Goal: Information Seeking & Learning: Learn about a topic

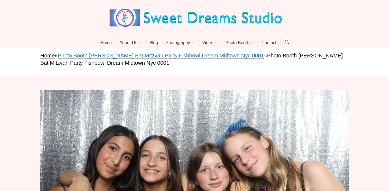
click at [173, 52] on link "Photo Booth Rental Quinn Bat Mitzvah Party Fishbowl Dream Midtown Nyc 0001" at bounding box center [161, 55] width 206 height 6
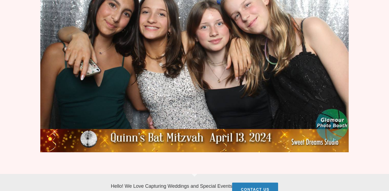
scroll to position [2, 0]
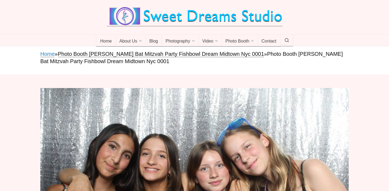
click at [51, 51] on link "Home" at bounding box center [47, 54] width 14 height 6
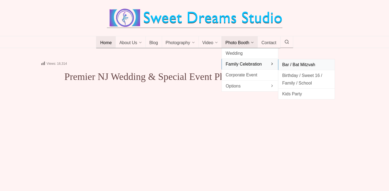
click at [291, 66] on span "Bar / Bat Mitzvah" at bounding box center [306, 64] width 49 height 7
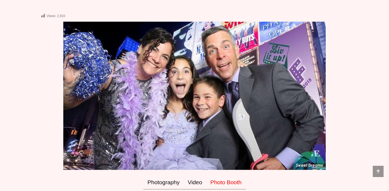
scroll to position [126, 0]
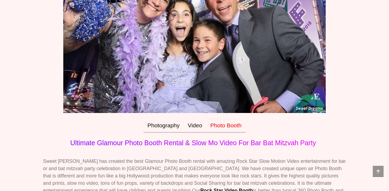
click at [224, 125] on link "Photo Booth" at bounding box center [225, 125] width 39 height 14
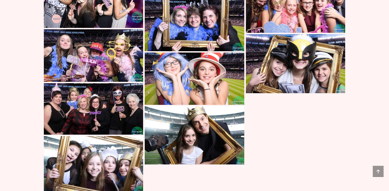
scroll to position [4654, 0]
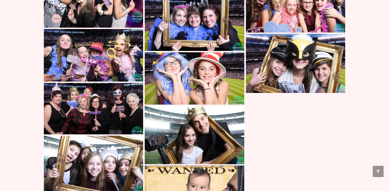
click at [190, 111] on img at bounding box center [194, 135] width 99 height 58
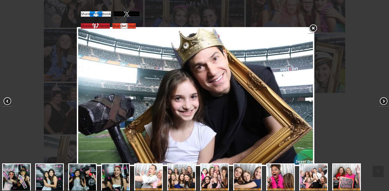
click at [383, 100] on span at bounding box center [383, 101] width 9 height 9
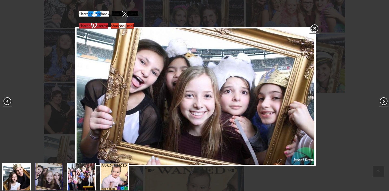
click at [383, 100] on span at bounding box center [383, 101] width 9 height 9
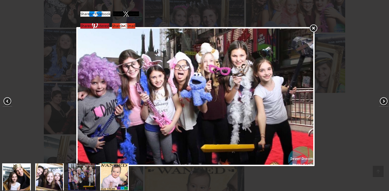
click at [383, 100] on span at bounding box center [383, 101] width 9 height 9
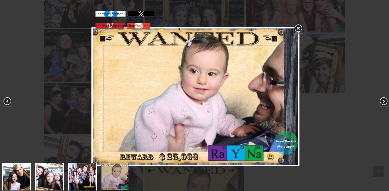
click at [383, 101] on span at bounding box center [383, 101] width 9 height 9
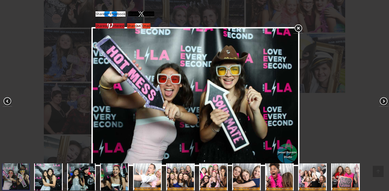
click at [383, 101] on span at bounding box center [383, 101] width 9 height 9
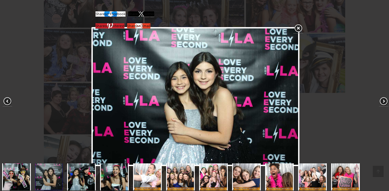
click at [383, 101] on span at bounding box center [383, 101] width 9 height 9
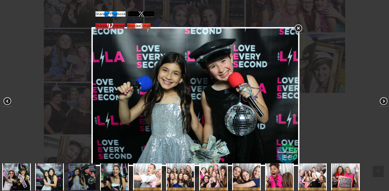
click at [383, 101] on span at bounding box center [383, 101] width 9 height 9
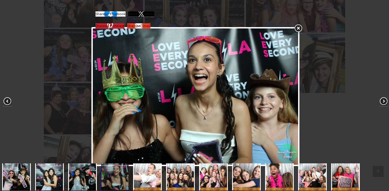
click at [383, 101] on span at bounding box center [383, 101] width 9 height 9
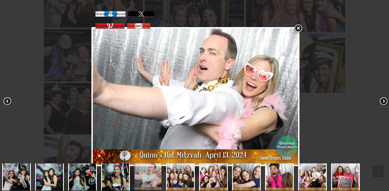
click at [383, 101] on span at bounding box center [383, 101] width 9 height 9
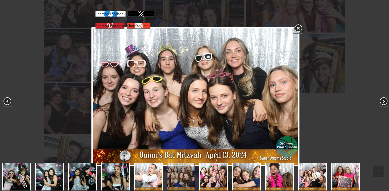
click at [383, 101] on span at bounding box center [383, 101] width 9 height 9
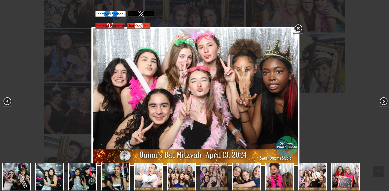
click at [298, 30] on link at bounding box center [298, 29] width 10 height 10
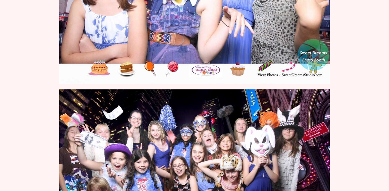
scroll to position [0, 0]
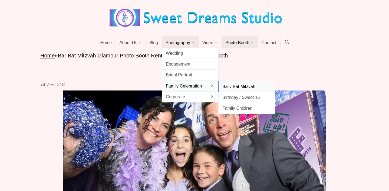
click at [240, 89] on span "Bar / Bat Mitzvah" at bounding box center [246, 86] width 49 height 7
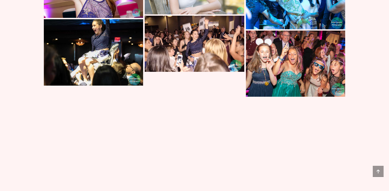
scroll to position [4076, 0]
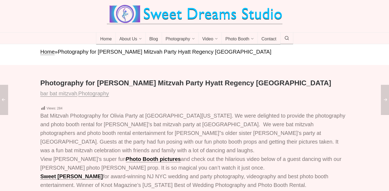
scroll to position [1, 0]
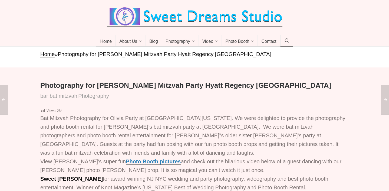
click at [134, 158] on link "Photo Booth pictures" at bounding box center [153, 161] width 55 height 6
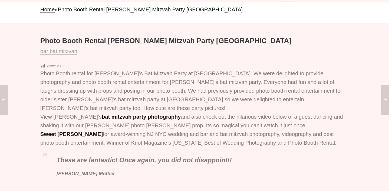
scroll to position [10, 0]
